Goal: Browse casually: Explore the website without a specific task or goal

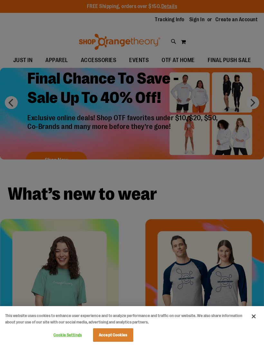
click at [252, 317] on button "Close" at bounding box center [253, 316] width 14 height 14
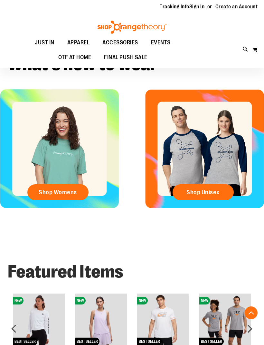
scroll to position [129, 0]
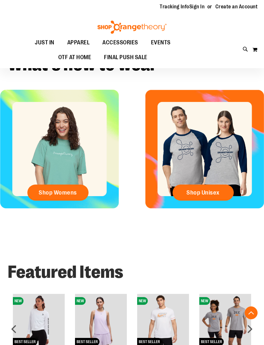
click at [212, 192] on span "Shop Unisex" at bounding box center [202, 192] width 33 height 7
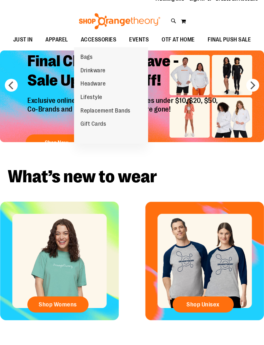
scroll to position [21, 0]
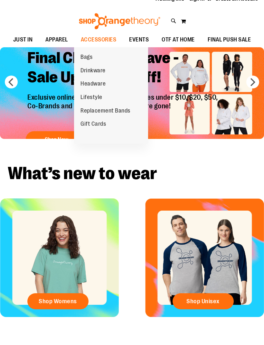
click at [87, 95] on span "Lifestyle" at bounding box center [91, 98] width 22 height 8
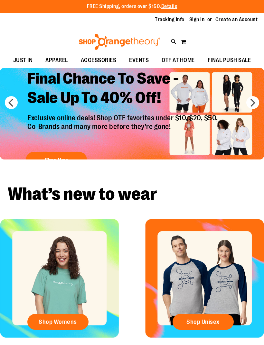
click at [10, 103] on button "prev" at bounding box center [11, 102] width 13 height 13
